Goal: Transaction & Acquisition: Purchase product/service

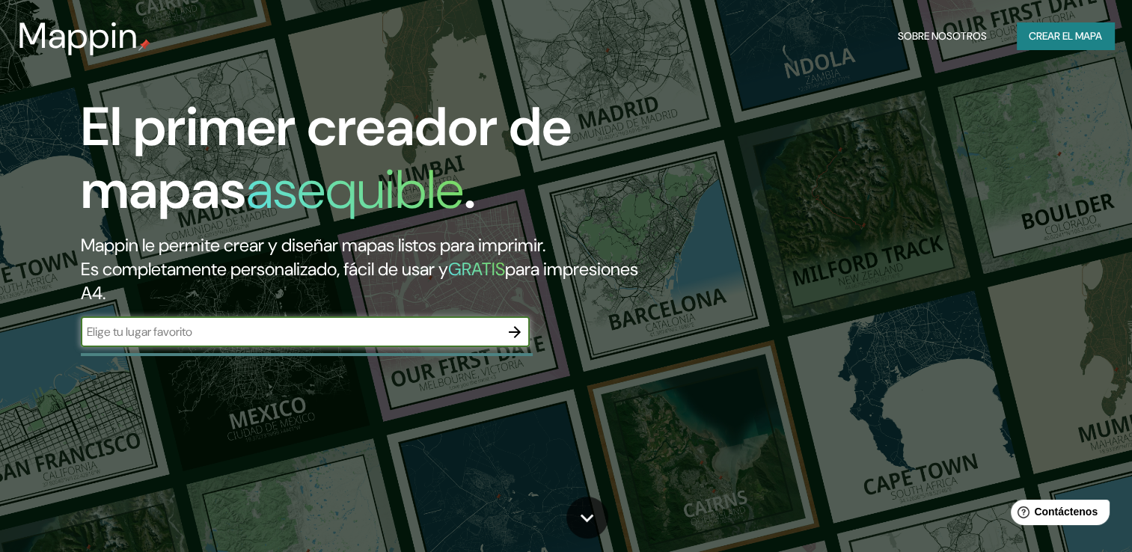
click at [231, 332] on input "text" at bounding box center [290, 331] width 419 height 17
type input "xochimilco, mexico pepsi"
click at [515, 329] on icon "button" at bounding box center [515, 332] width 18 height 18
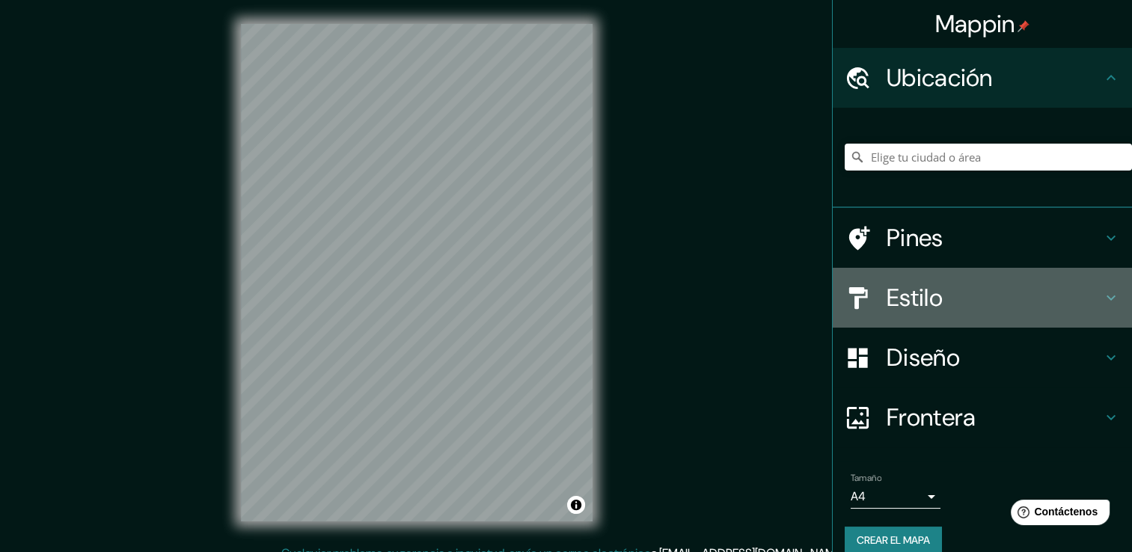
click at [933, 299] on h4 "Estilo" at bounding box center [995, 298] width 216 height 30
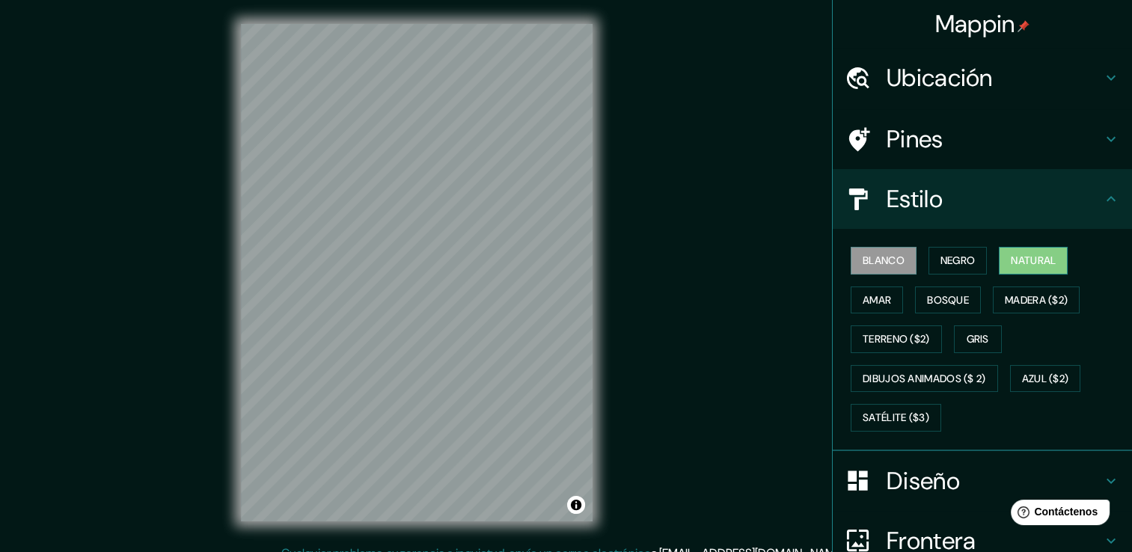
click at [1011, 256] on font "Natural" at bounding box center [1033, 260] width 45 height 19
click at [882, 420] on font "Satélite ($3)" at bounding box center [896, 418] width 67 height 19
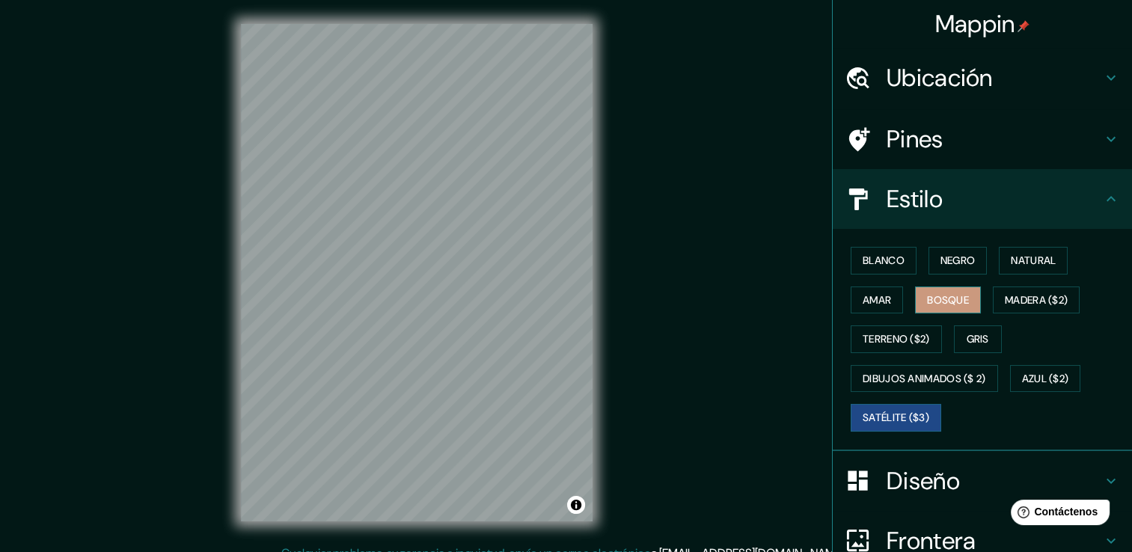
click at [952, 306] on font "Bosque" at bounding box center [948, 300] width 42 height 19
click at [910, 150] on h4 "Pines" at bounding box center [995, 139] width 216 height 30
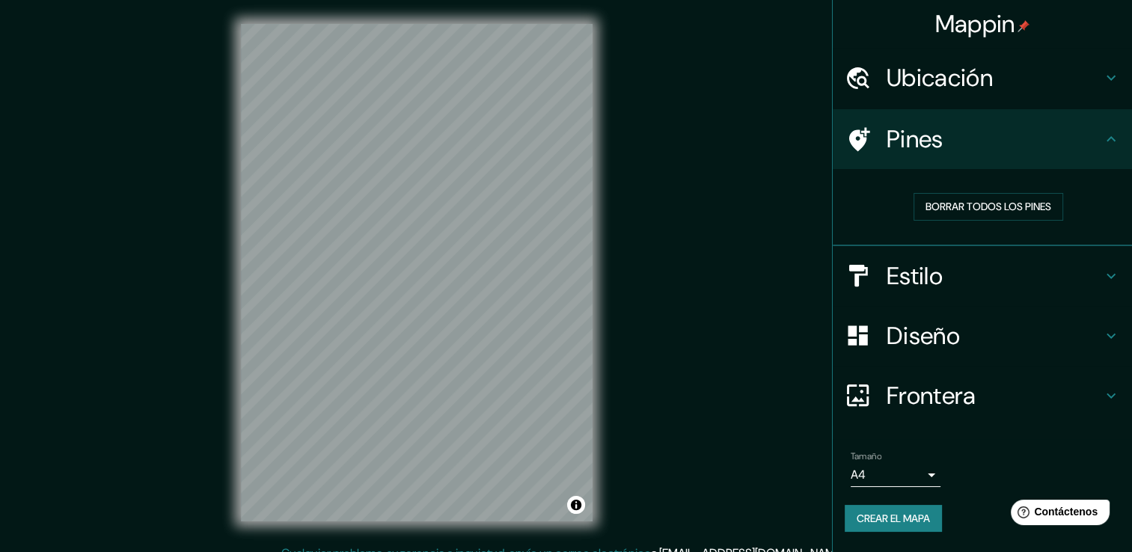
click at [998, 344] on h4 "Diseño" at bounding box center [995, 336] width 216 height 30
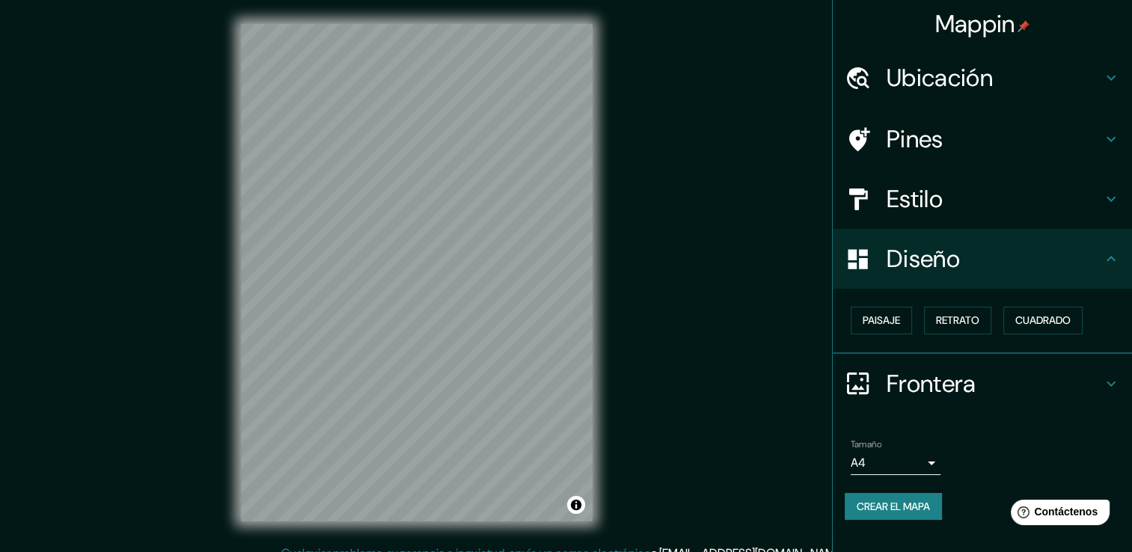
click at [1019, 382] on h4 "Frontera" at bounding box center [995, 384] width 216 height 30
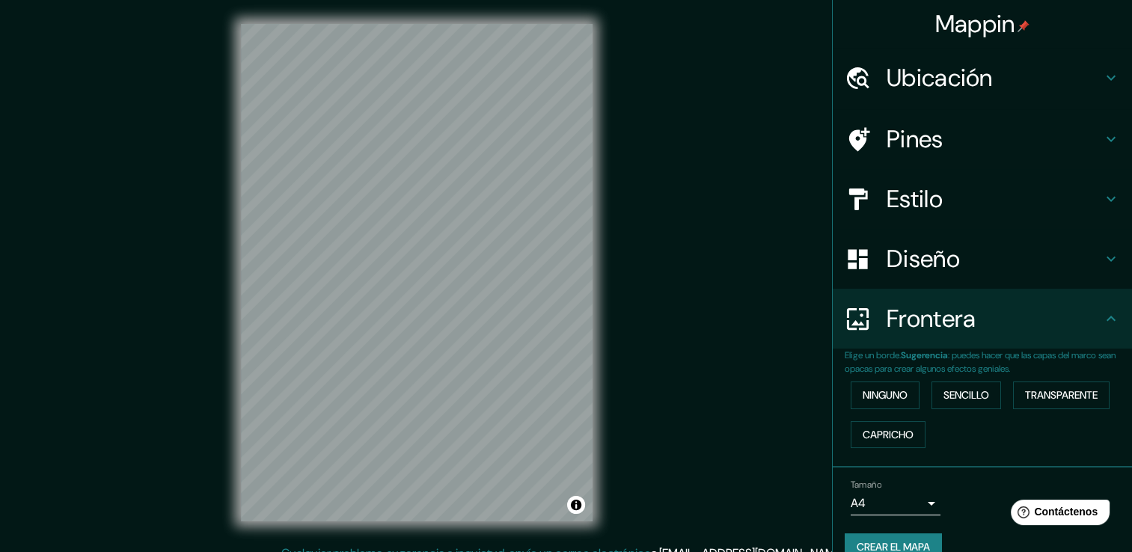
click at [1021, 253] on h4 "Diseño" at bounding box center [995, 259] width 216 height 30
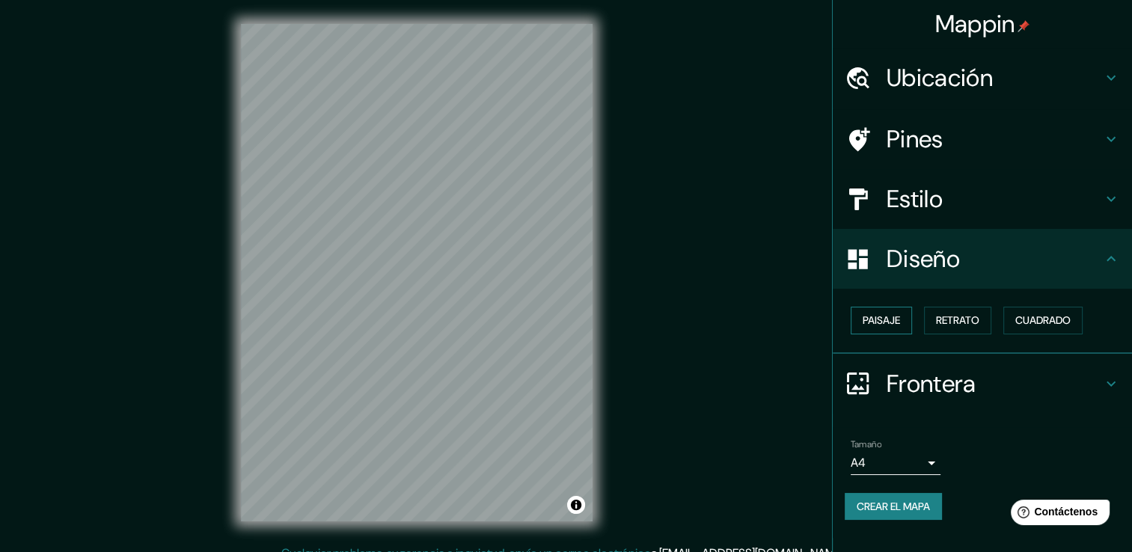
click at [912, 323] on button "Paisaje" at bounding box center [881, 321] width 61 height 28
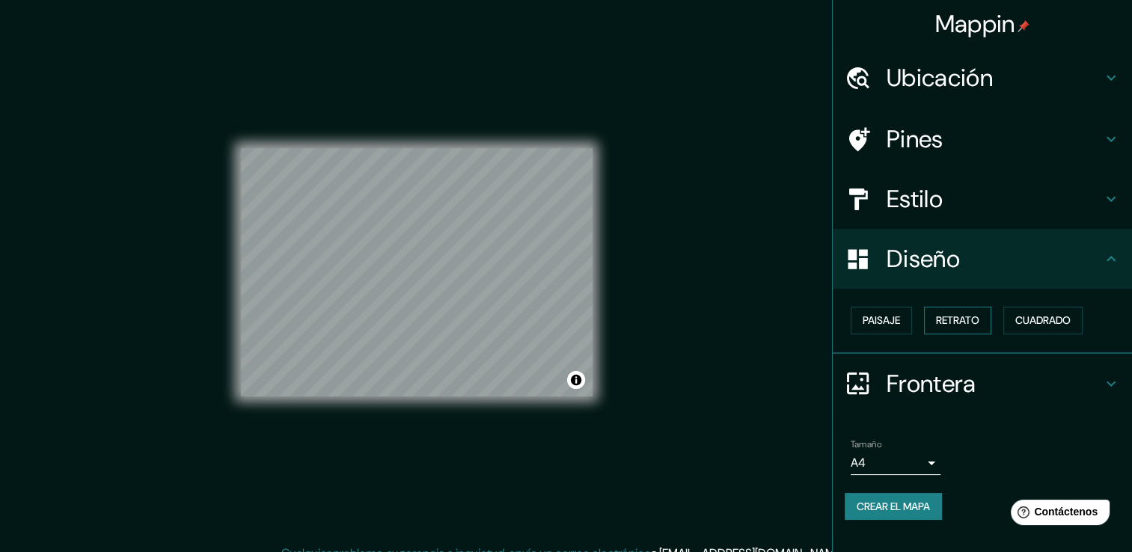
click at [962, 320] on font "Retrato" at bounding box center [957, 320] width 43 height 19
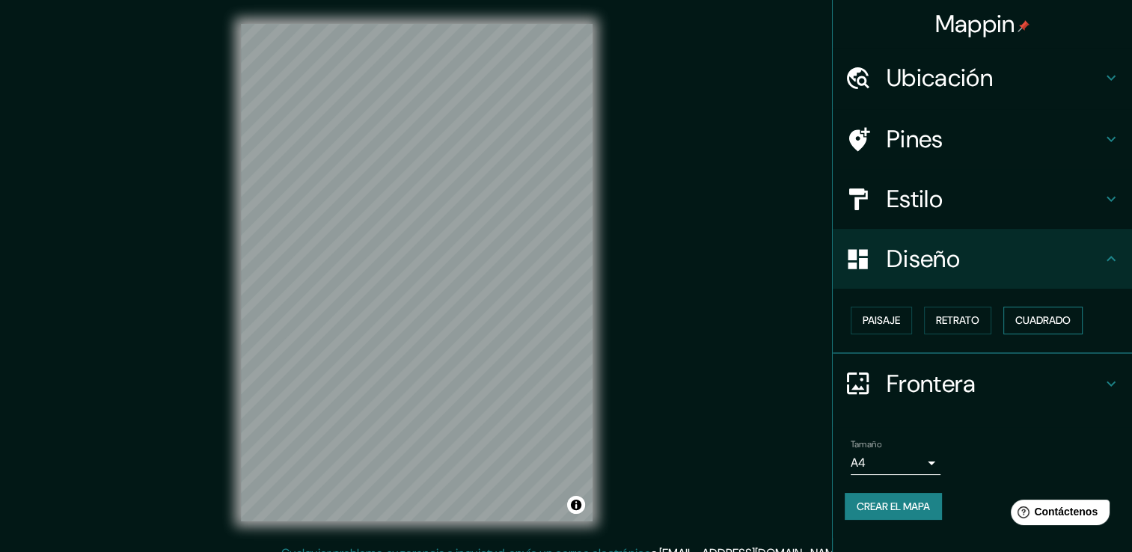
click at [1056, 327] on font "Cuadrado" at bounding box center [1043, 320] width 55 height 19
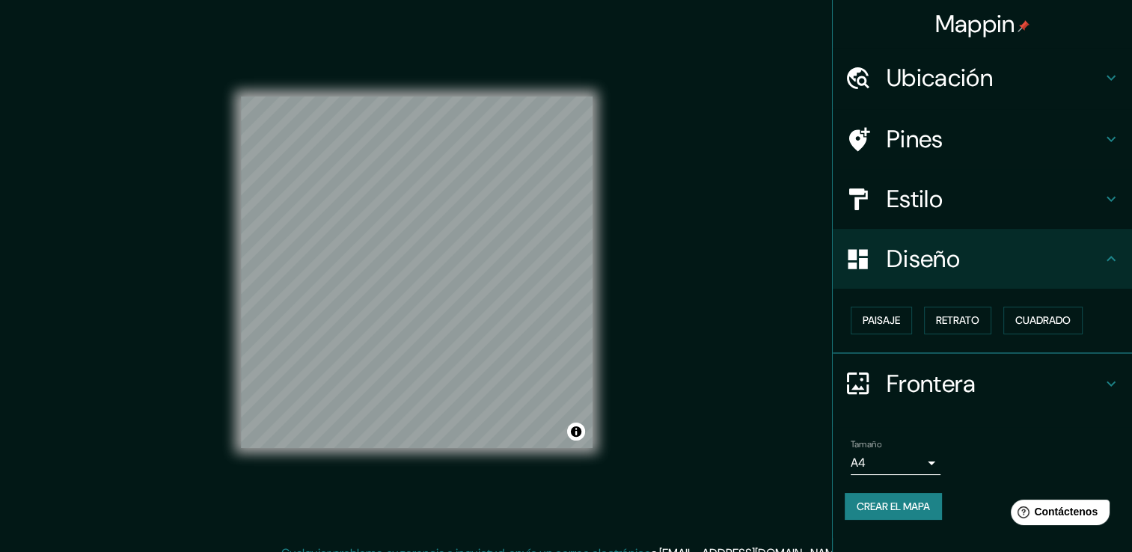
click at [1078, 205] on h4 "Estilo" at bounding box center [995, 199] width 216 height 30
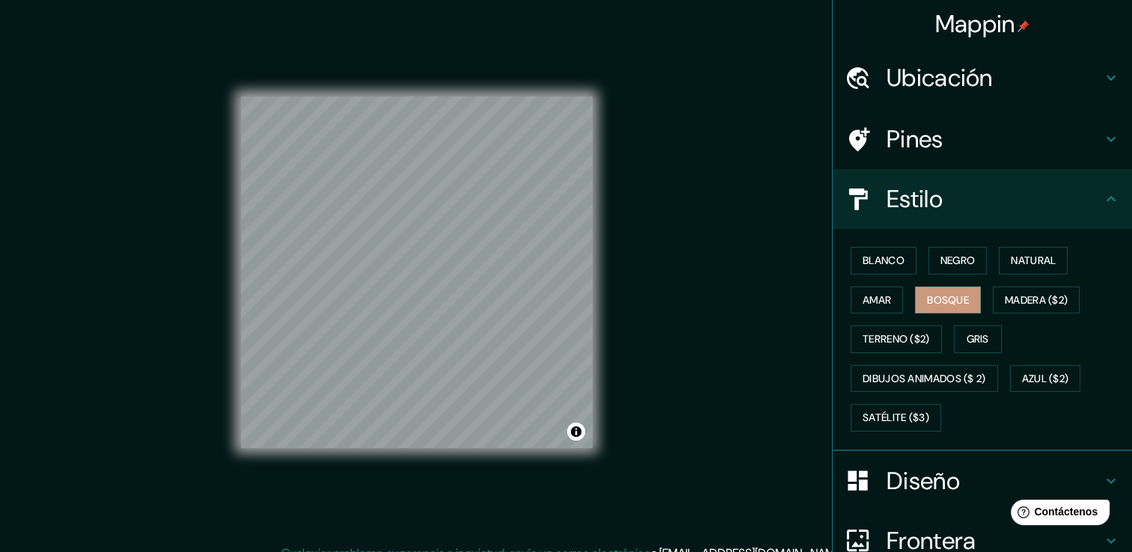
click at [1077, 145] on h4 "Pines" at bounding box center [995, 139] width 216 height 30
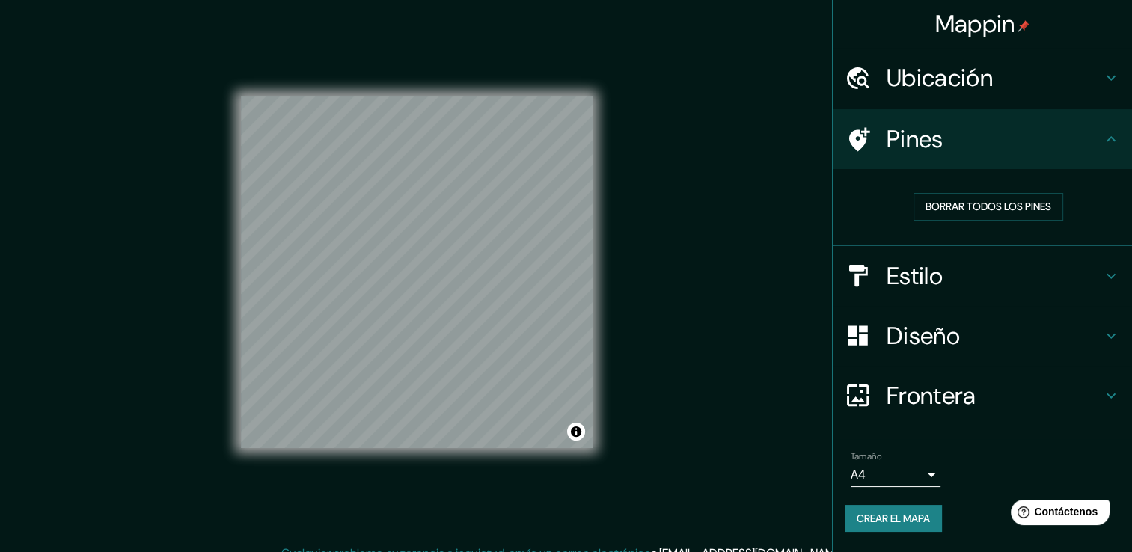
click at [1096, 84] on h4 "Ubicación" at bounding box center [995, 78] width 216 height 30
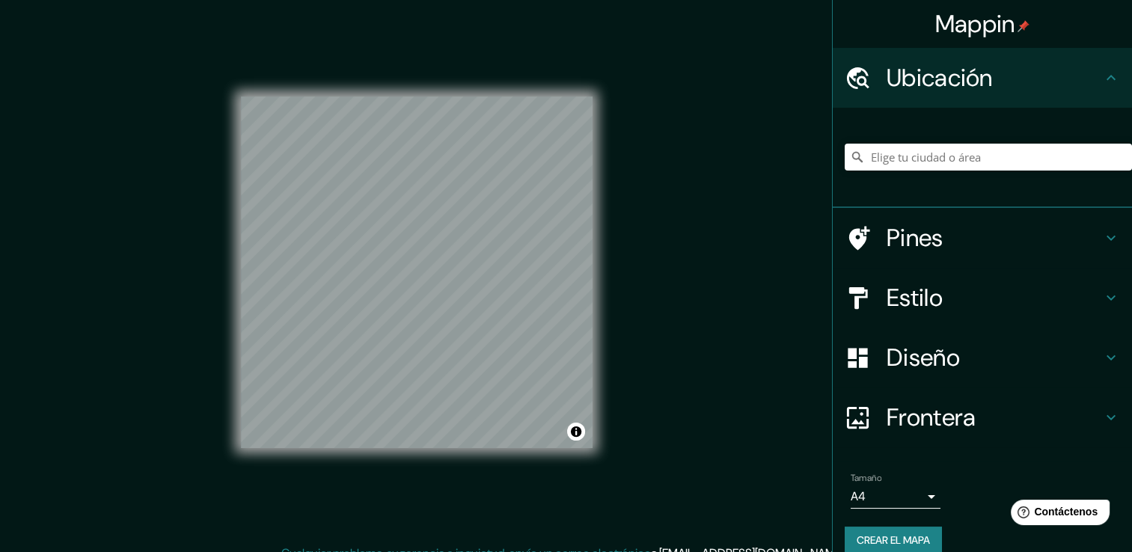
click at [1081, 101] on div "Ubicación" at bounding box center [982, 78] width 299 height 60
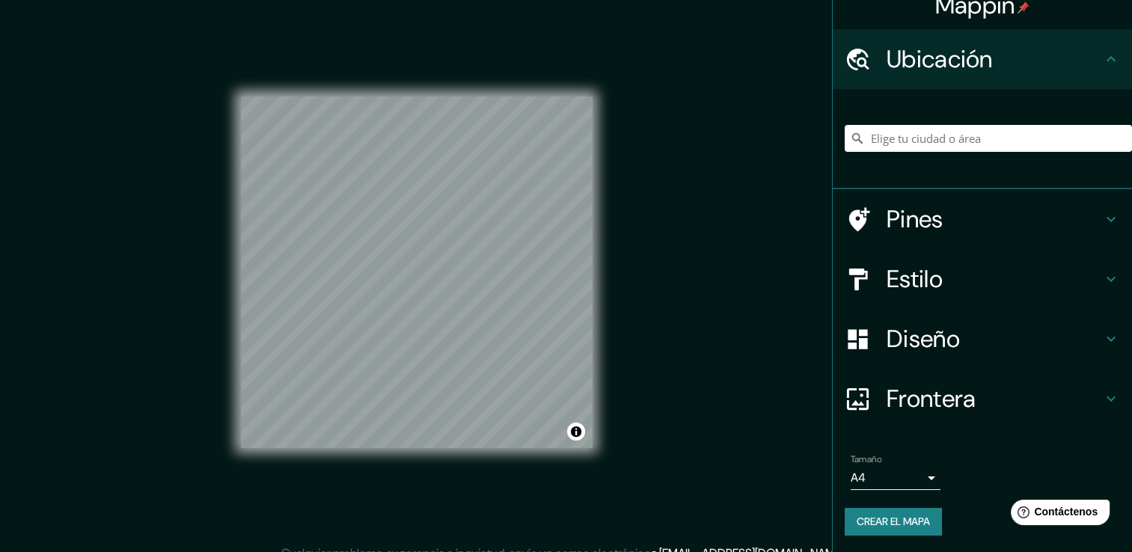
click at [1006, 416] on div "Frontera" at bounding box center [982, 399] width 299 height 60
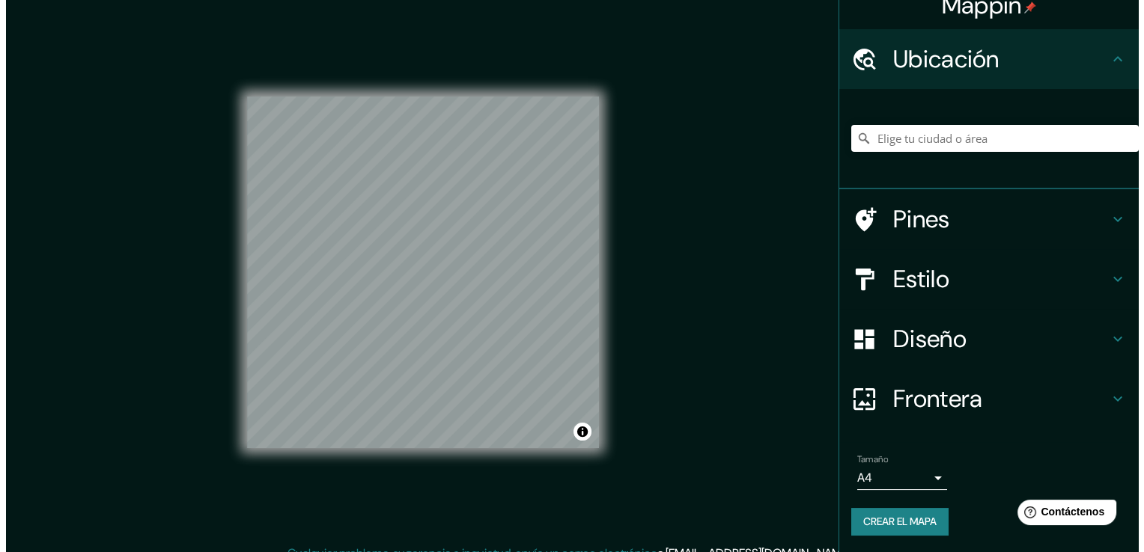
scroll to position [0, 0]
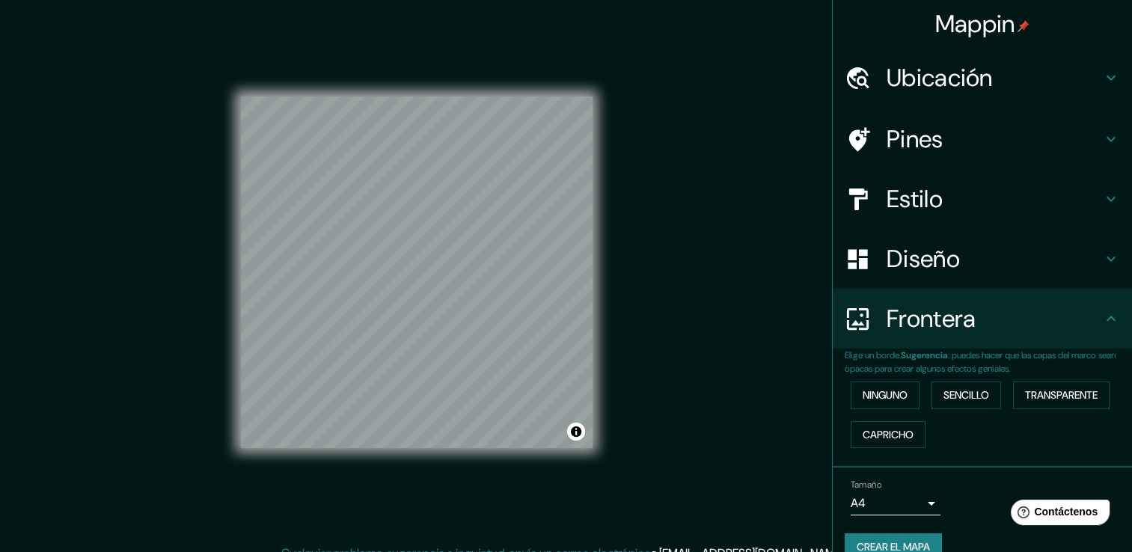
click at [953, 257] on h4 "Diseño" at bounding box center [995, 259] width 216 height 30
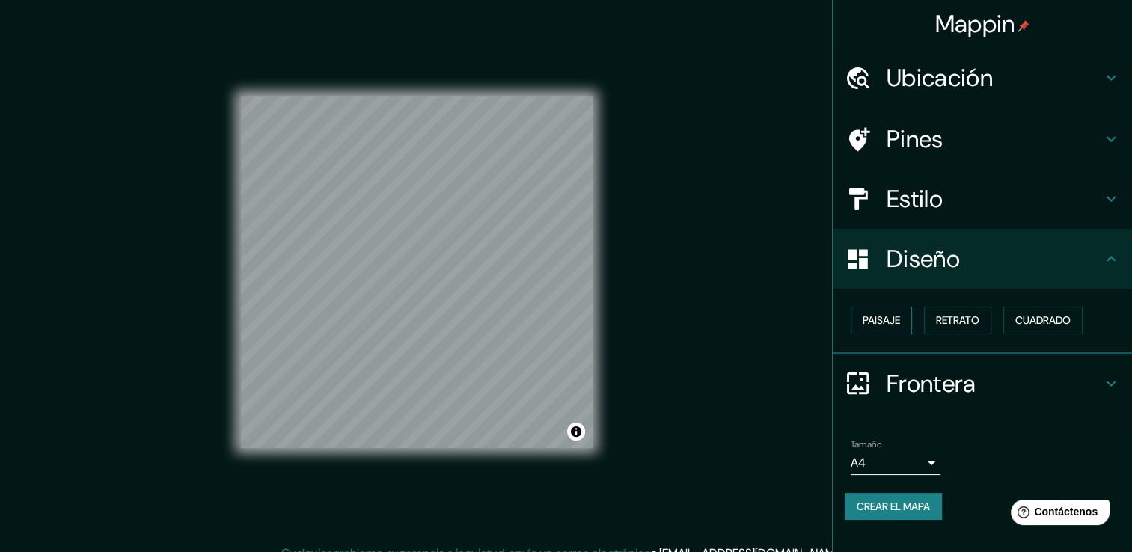
click at [906, 321] on button "Paisaje" at bounding box center [881, 321] width 61 height 28
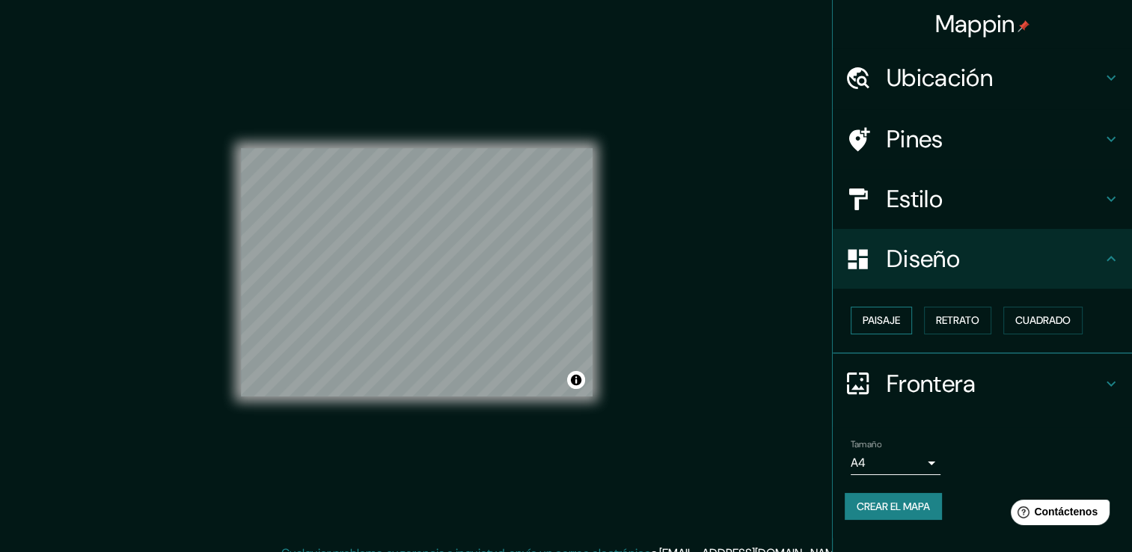
click at [906, 321] on button "Paisaje" at bounding box center [881, 321] width 61 height 28
click at [977, 330] on button "Retrato" at bounding box center [957, 321] width 67 height 28
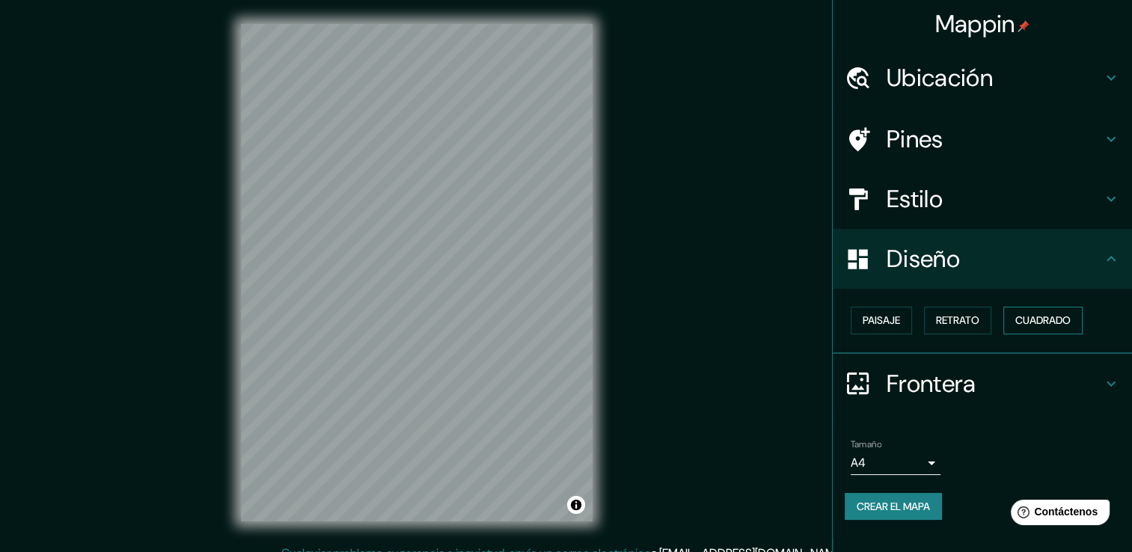
click at [1071, 321] on font "Cuadrado" at bounding box center [1043, 320] width 55 height 19
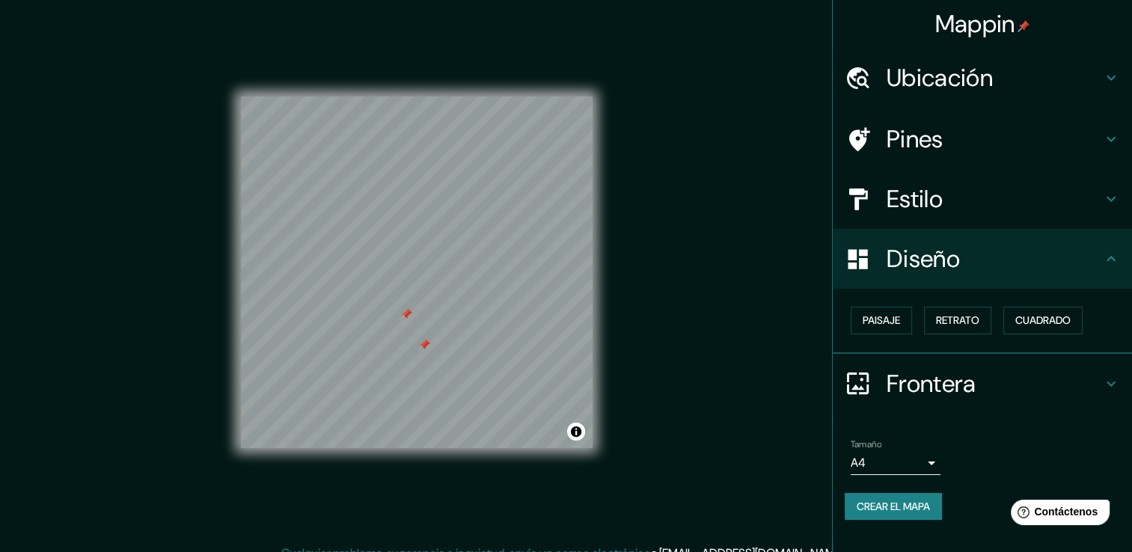
click at [422, 347] on div at bounding box center [424, 345] width 12 height 12
click at [897, 515] on button "Crear el mapa" at bounding box center [893, 507] width 97 height 28
click at [923, 469] on body "Mappin Ubicación Pines Estilo Diseño Paisaje Retrato Cuadrado Frontera Elige un…" at bounding box center [566, 276] width 1132 height 552
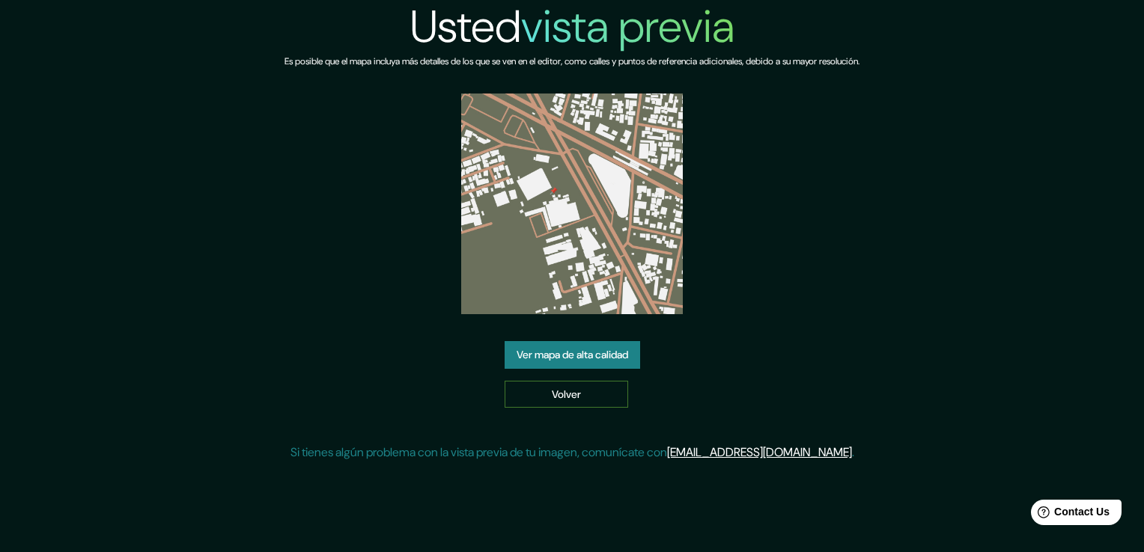
click at [558, 397] on link "Volver" at bounding box center [565, 395] width 123 height 28
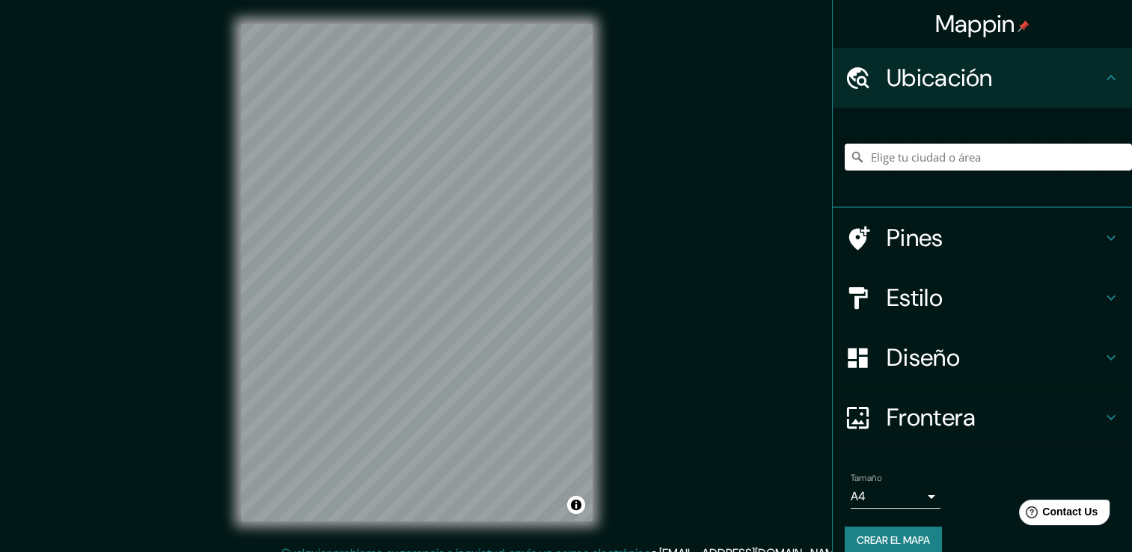
click at [915, 159] on input "Elige tu ciudad o área" at bounding box center [988, 157] width 287 height 27
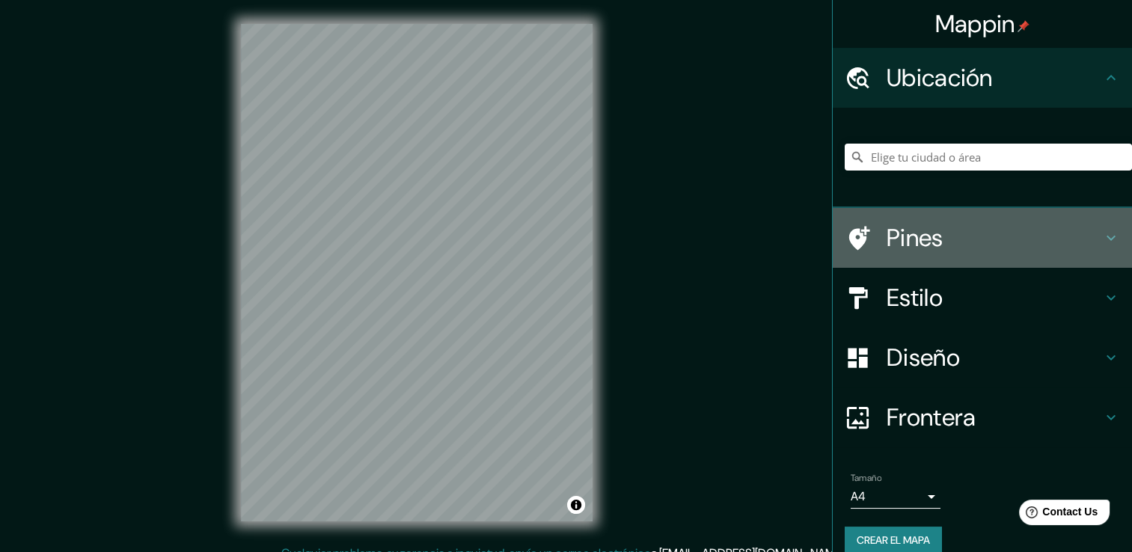
click at [925, 238] on h4 "Pines" at bounding box center [995, 238] width 216 height 30
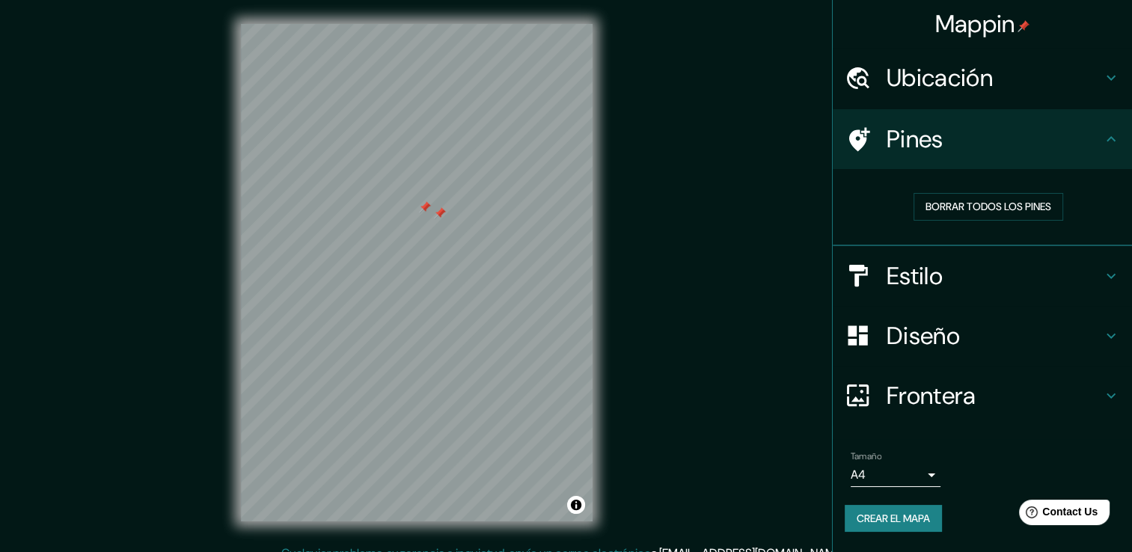
click at [436, 213] on div at bounding box center [440, 213] width 12 height 12
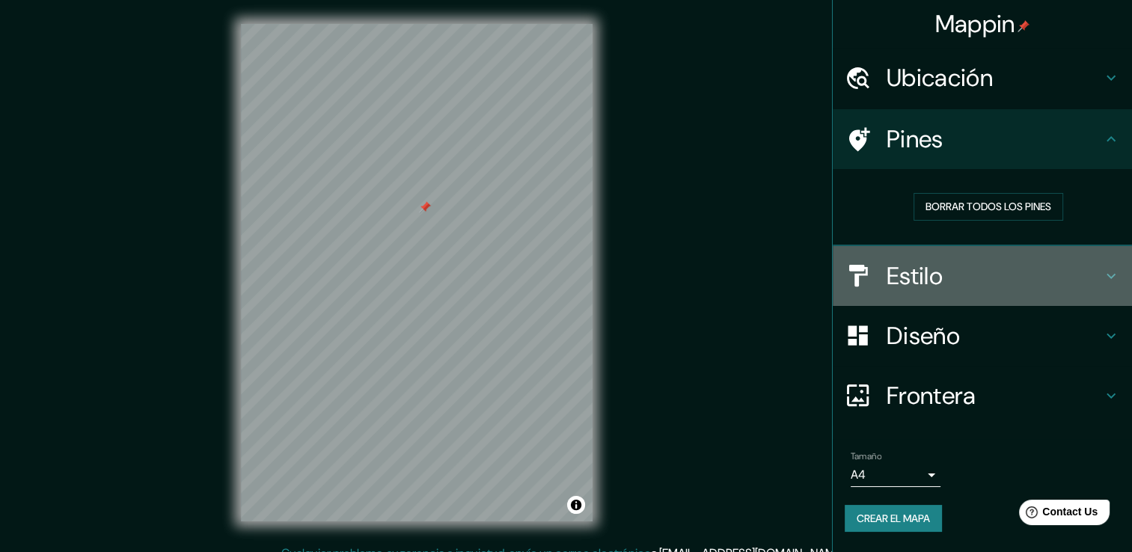
click at [916, 265] on h4 "Estilo" at bounding box center [995, 276] width 216 height 30
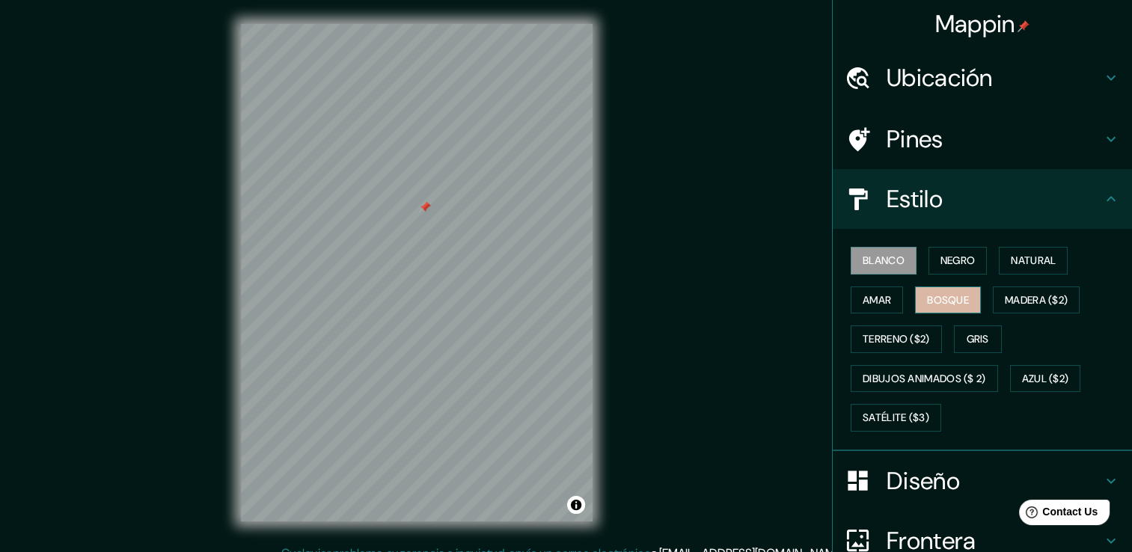
click at [943, 294] on font "Bosque" at bounding box center [948, 300] width 42 height 19
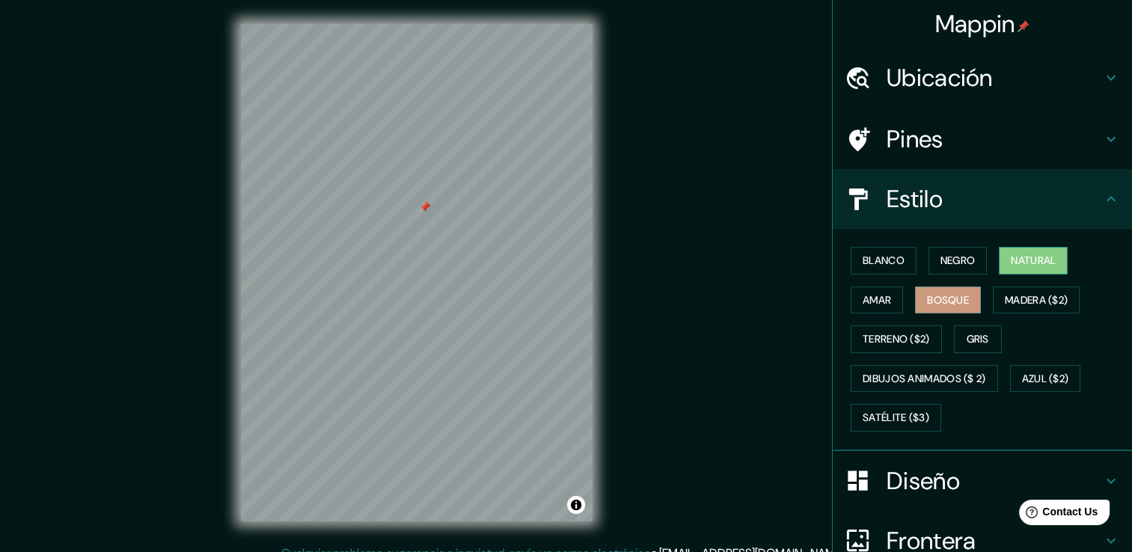
click at [1029, 260] on font "Natural" at bounding box center [1033, 260] width 45 height 19
click at [940, 294] on font "Bosque" at bounding box center [948, 300] width 42 height 19
click at [863, 295] on font "Amar" at bounding box center [877, 300] width 28 height 19
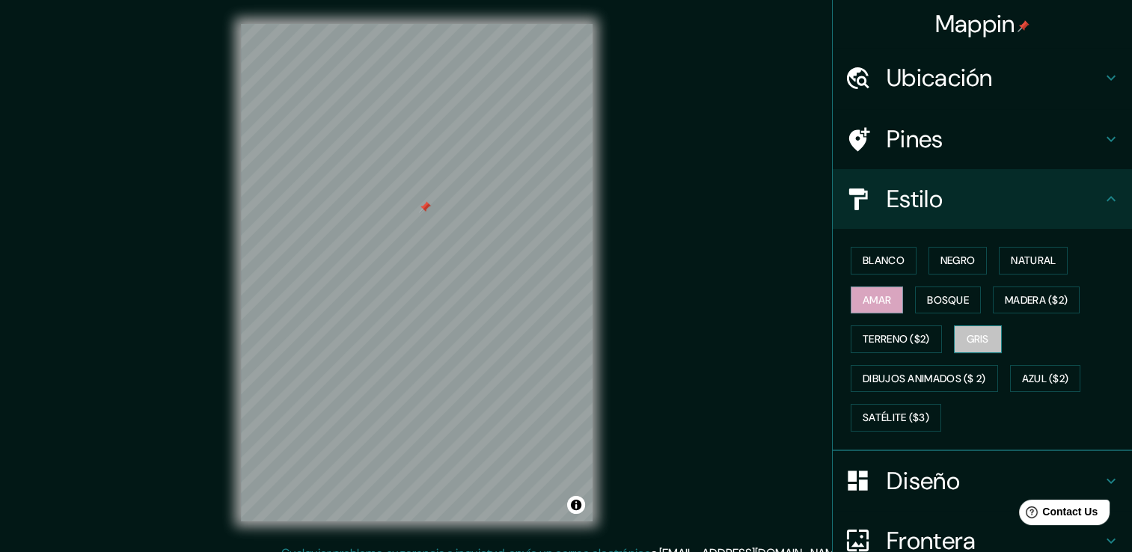
click at [967, 331] on font "Gris" at bounding box center [978, 339] width 22 height 19
click at [955, 297] on font "Bosque" at bounding box center [948, 300] width 42 height 19
click at [863, 300] on font "Amar" at bounding box center [877, 300] width 28 height 19
click at [869, 266] on font "Blanco" at bounding box center [884, 260] width 42 height 19
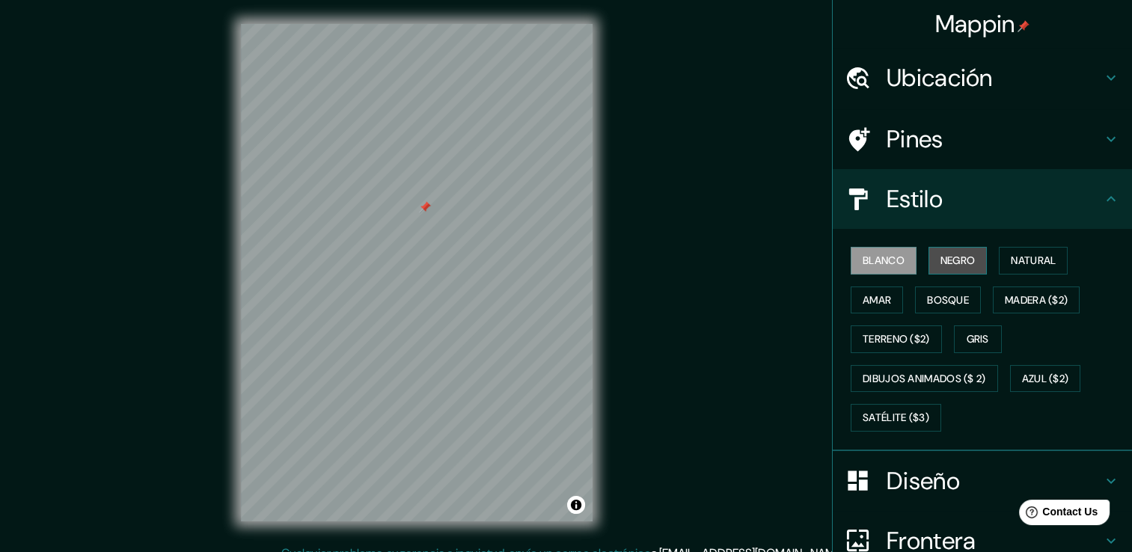
click at [944, 257] on font "Negro" at bounding box center [958, 260] width 35 height 19
click at [917, 470] on h4 "Diseño" at bounding box center [995, 481] width 216 height 30
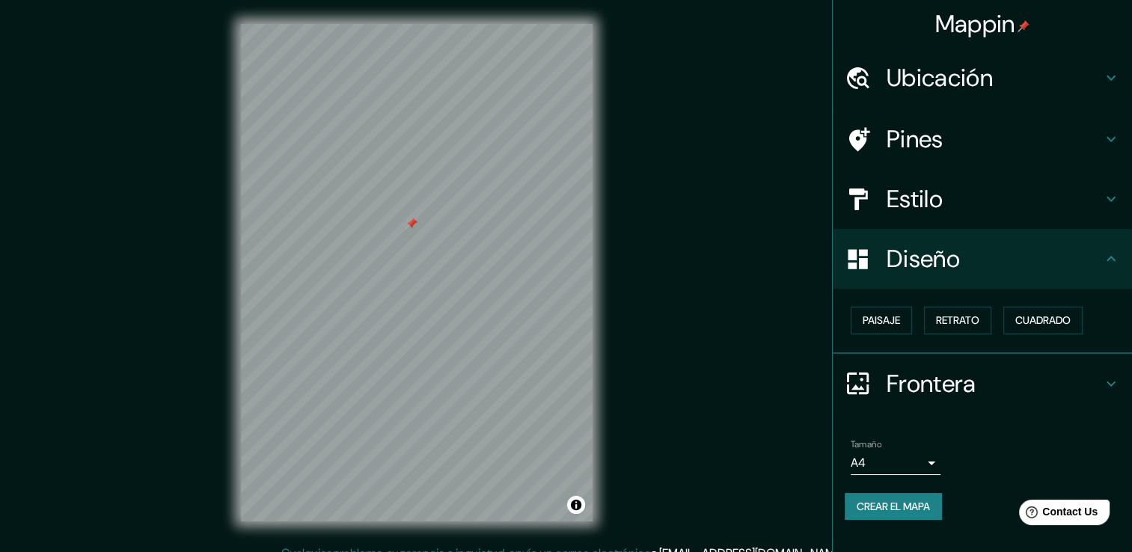
click at [871, 459] on body "Mappin Ubicación Pines Estilo Diseño Paisaje Retrato Cuadrado Frontera Elige un…" at bounding box center [566, 276] width 1132 height 552
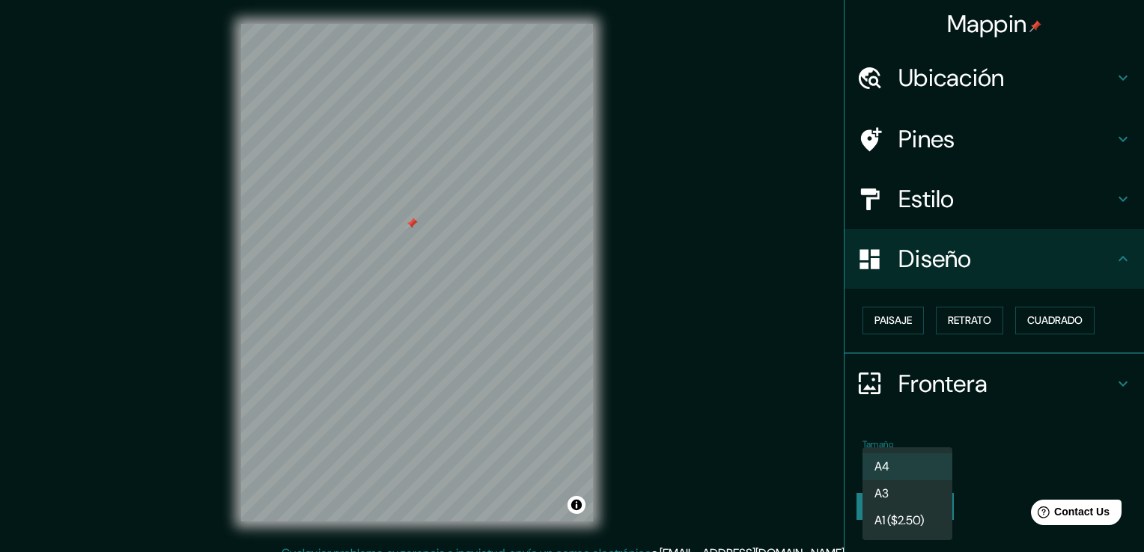
click at [1020, 412] on div at bounding box center [572, 276] width 1144 height 552
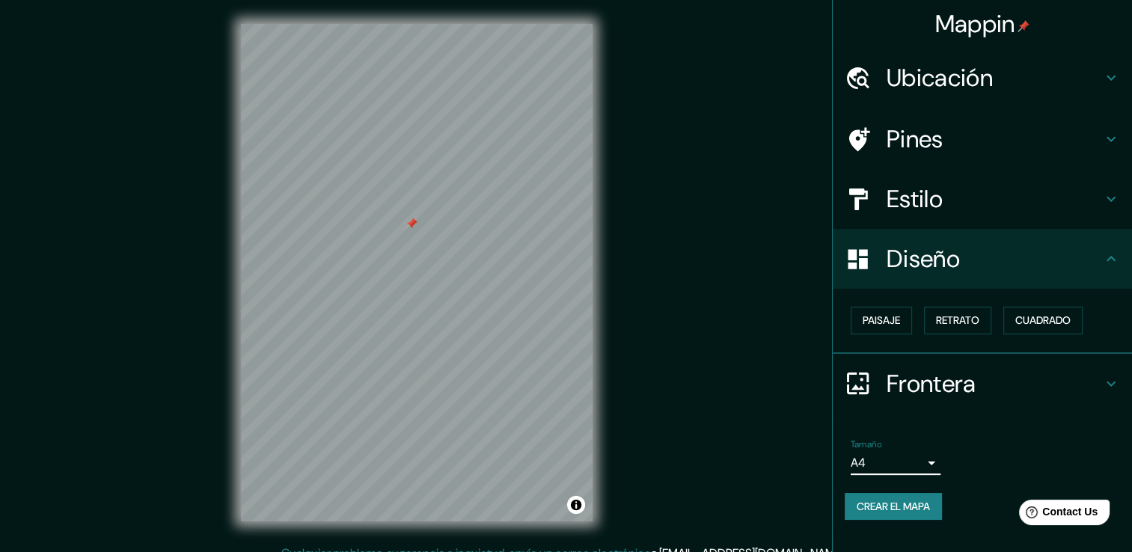
click at [871, 501] on font "Crear el mapa" at bounding box center [893, 507] width 73 height 19
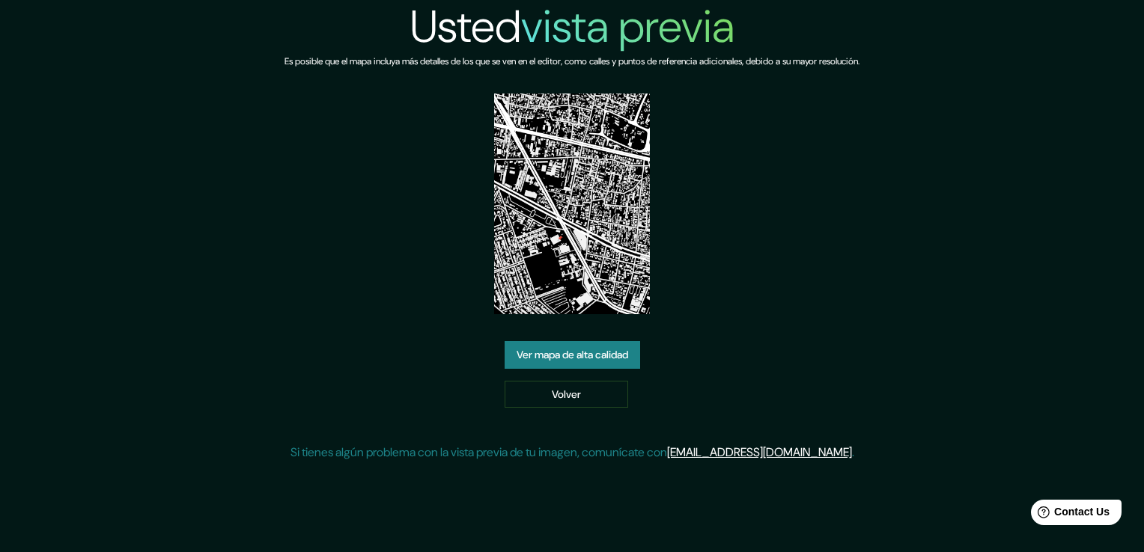
click at [569, 357] on link "Ver mapa de alta calidad" at bounding box center [571, 355] width 135 height 28
click at [575, 192] on img at bounding box center [572, 204] width 156 height 221
click at [596, 356] on link "Ver mapa de alta calidad" at bounding box center [571, 355] width 135 height 28
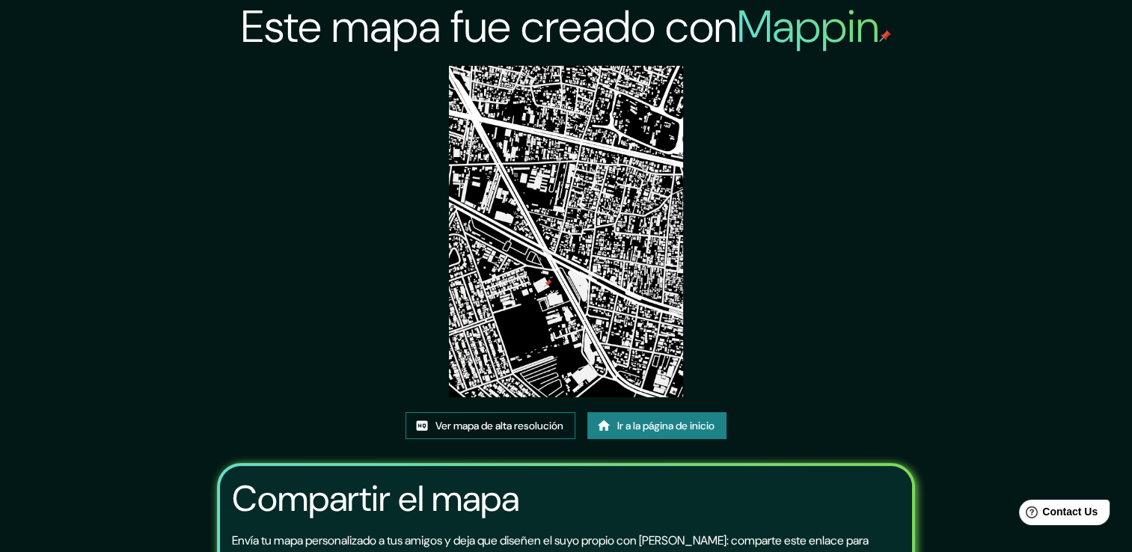
click at [494, 428] on font "Ver mapa de alta resolución" at bounding box center [500, 426] width 128 height 19
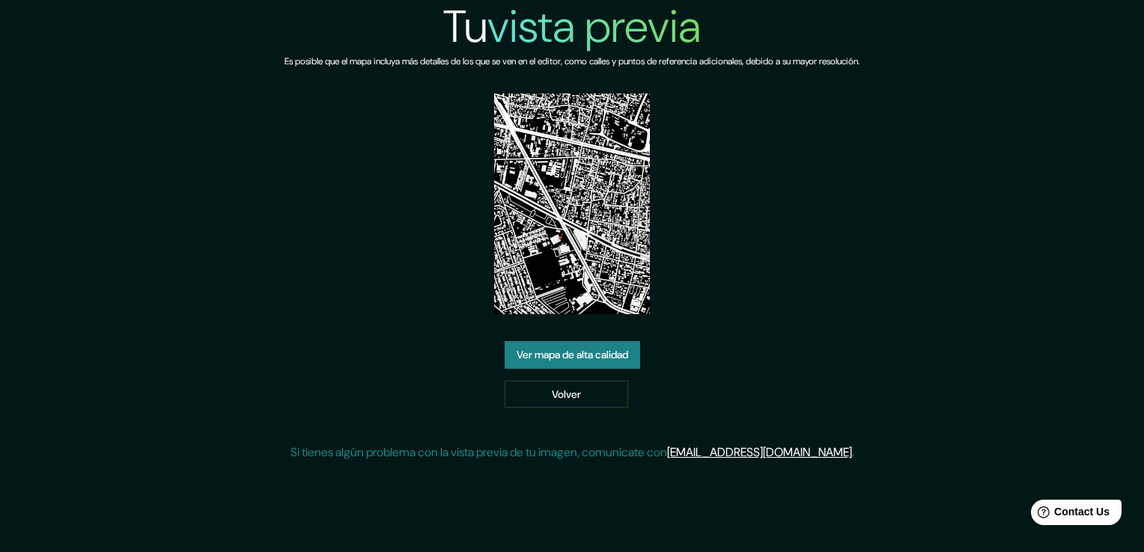
click at [580, 376] on div "Ver mapa de alta calidad Volver" at bounding box center [571, 374] width 135 height 67
click at [552, 388] on link "Volver" at bounding box center [565, 395] width 123 height 28
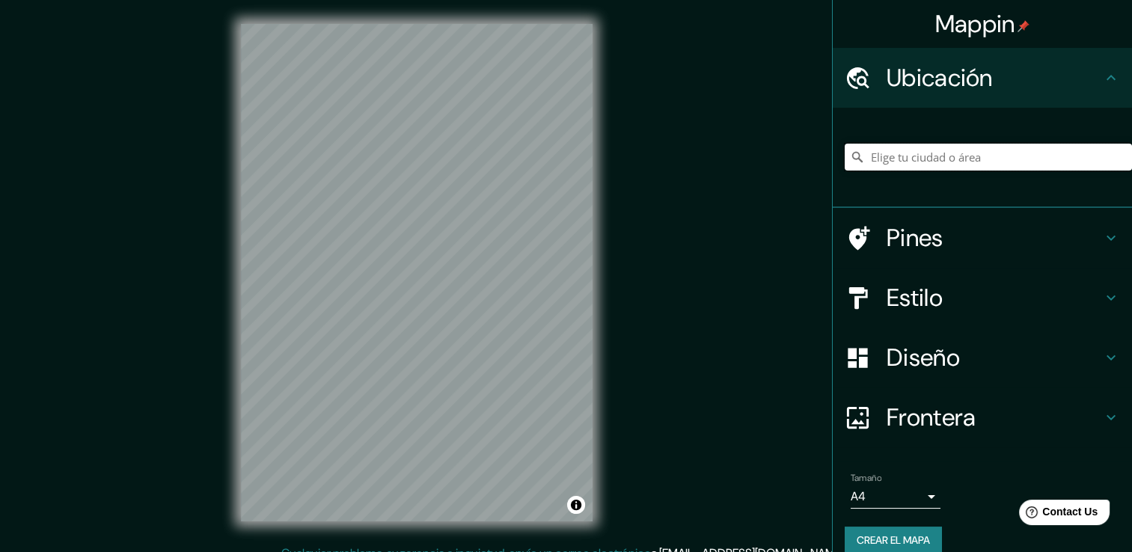
click at [923, 159] on input "Elige tu ciudad o área" at bounding box center [988, 157] width 287 height 27
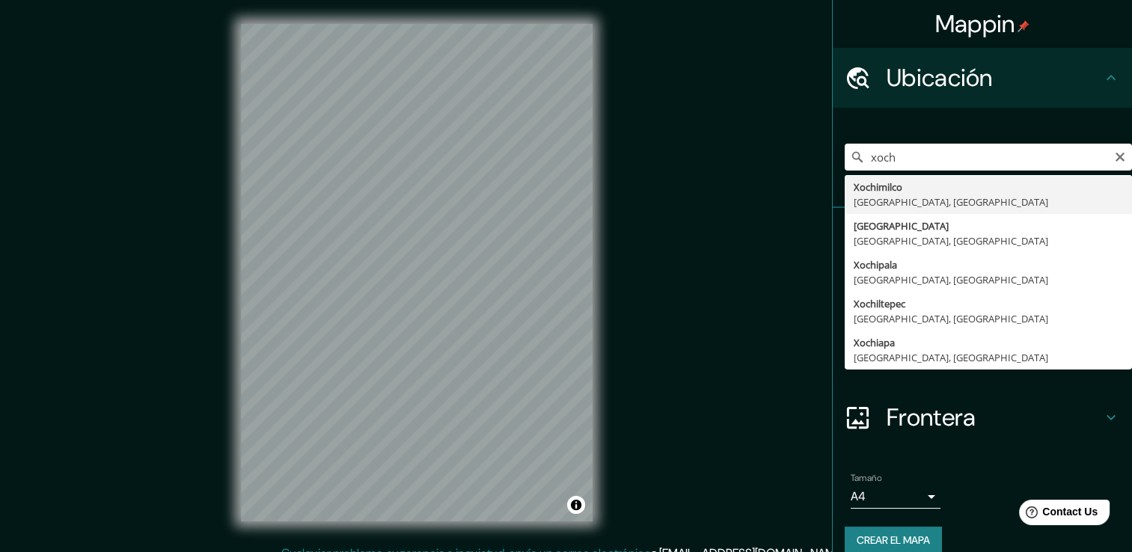
type input "Xochimilco, [GEOGRAPHIC_DATA], [GEOGRAPHIC_DATA]"
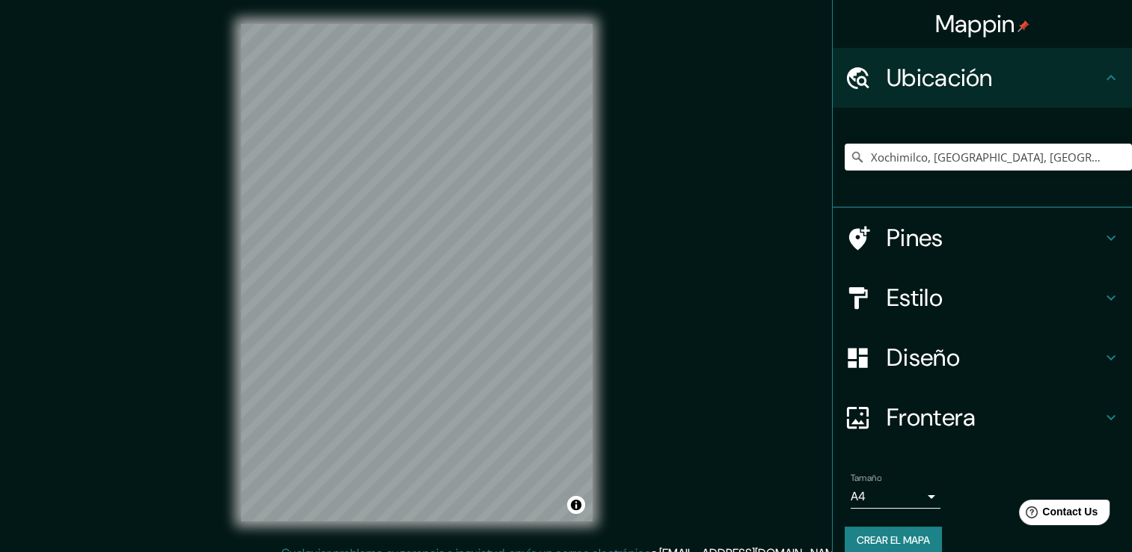
scroll to position [16, 0]
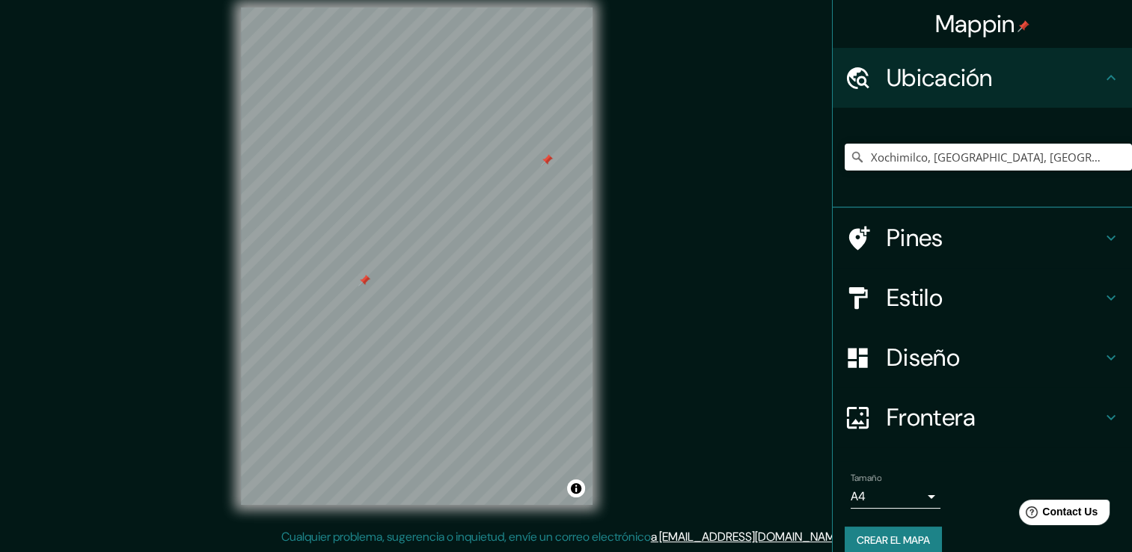
click at [180, 319] on div "Mappin Ubicación Xochimilco, [GEOGRAPHIC_DATA], [GEOGRAPHIC_DATA] Pines Estilo …" at bounding box center [566, 268] width 1132 height 569
drag, startPoint x: 427, startPoint y: 343, endPoint x: 417, endPoint y: 351, distance: 12.7
click at [417, 351] on div at bounding box center [418, 355] width 12 height 12
drag, startPoint x: 417, startPoint y: 357, endPoint x: 760, endPoint y: 141, distance: 405.5
click at [759, 142] on div "Mappin Ubicación Xochimilco, [GEOGRAPHIC_DATA], [GEOGRAPHIC_DATA] Pines Estilo …" at bounding box center [566, 268] width 1132 height 569
